Goal: Find specific page/section: Find specific page/section

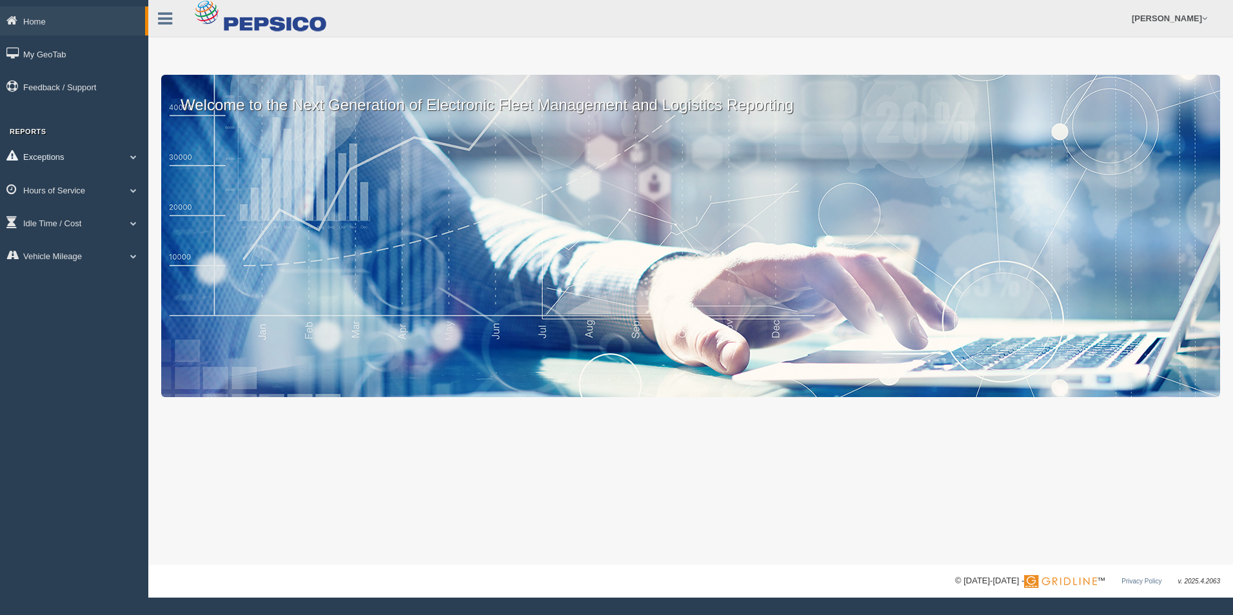
click at [88, 156] on link "Exceptions" at bounding box center [74, 156] width 148 height 29
click at [90, 282] on link "Hours of Service" at bounding box center [74, 281] width 148 height 29
click at [107, 221] on link "HOS Explanation Reports" at bounding box center [84, 219] width 122 height 23
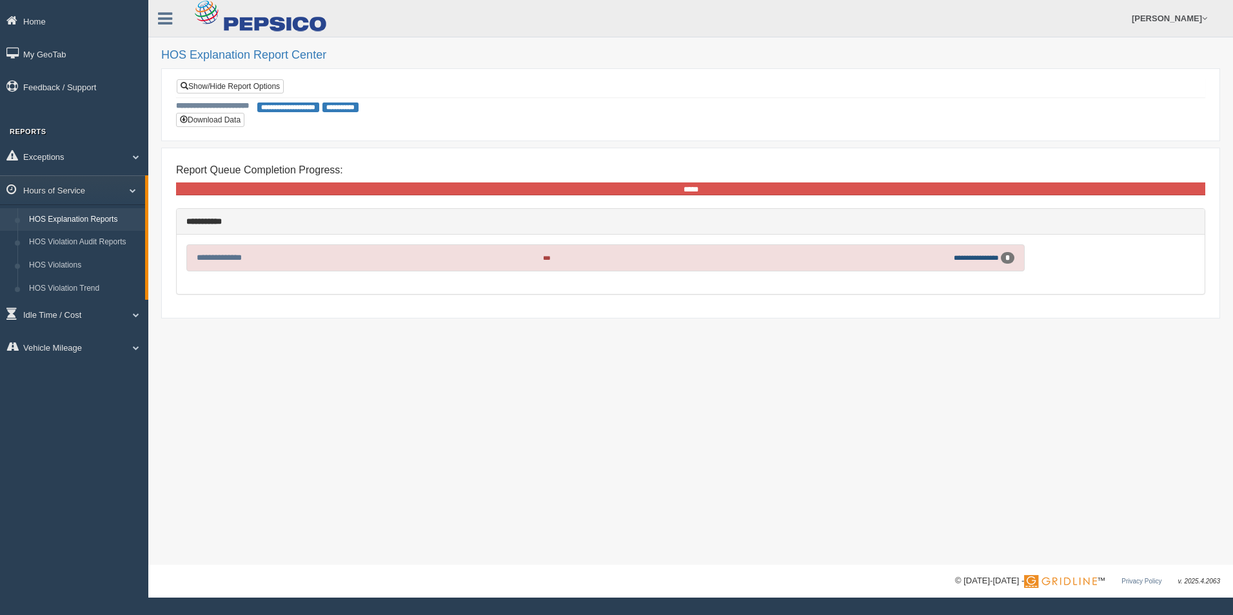
click at [973, 257] on link "**********" at bounding box center [975, 257] width 45 height 7
